Goal: Task Accomplishment & Management: Manage account settings

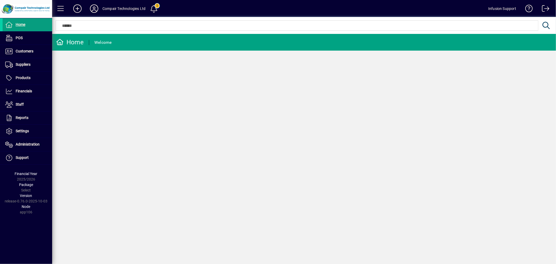
drag, startPoint x: 99, startPoint y: 123, endPoint x: 4, endPoint y: 175, distance: 108.7
click at [99, 123] on div "Home Welcome" at bounding box center [304, 149] width 504 height 230
click at [95, 6] on icon at bounding box center [94, 8] width 10 height 8
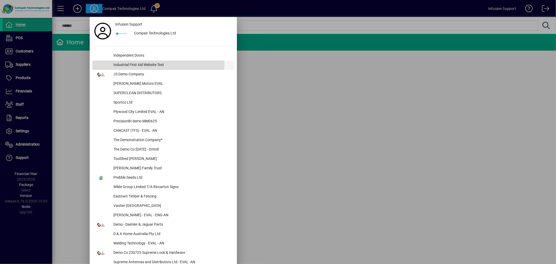
click at [126, 63] on div "Industrial First Aid Website Test" at bounding box center [171, 64] width 125 height 9
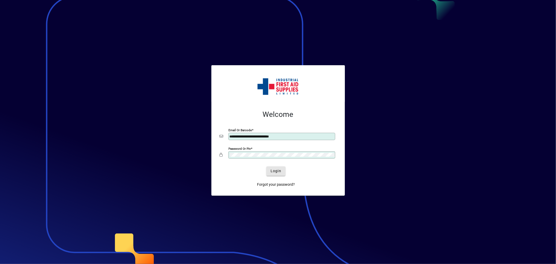
click at [281, 171] on span "Login" at bounding box center [276, 170] width 11 height 5
